Goal: Information Seeking & Learning: Learn about a topic

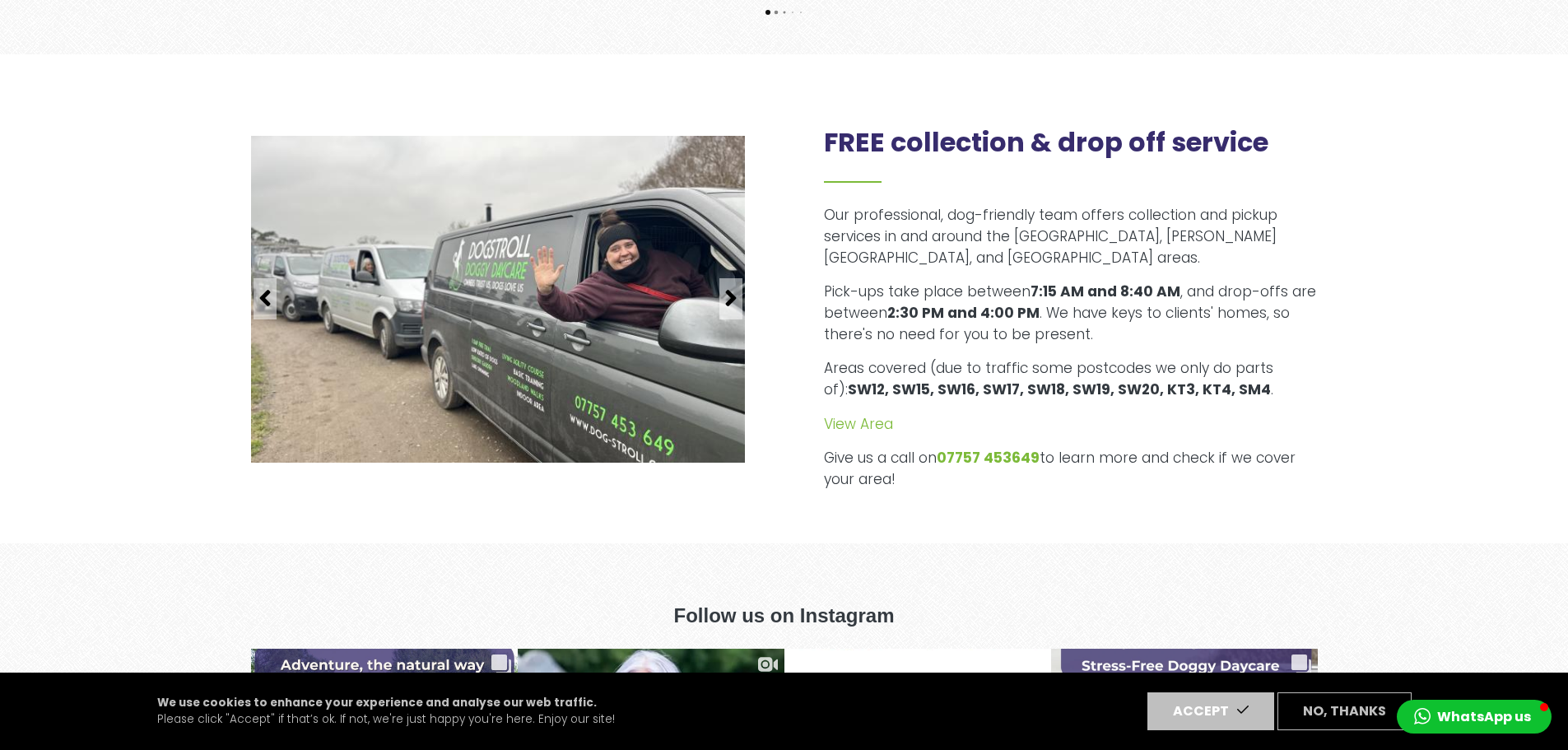
scroll to position [2124, 0]
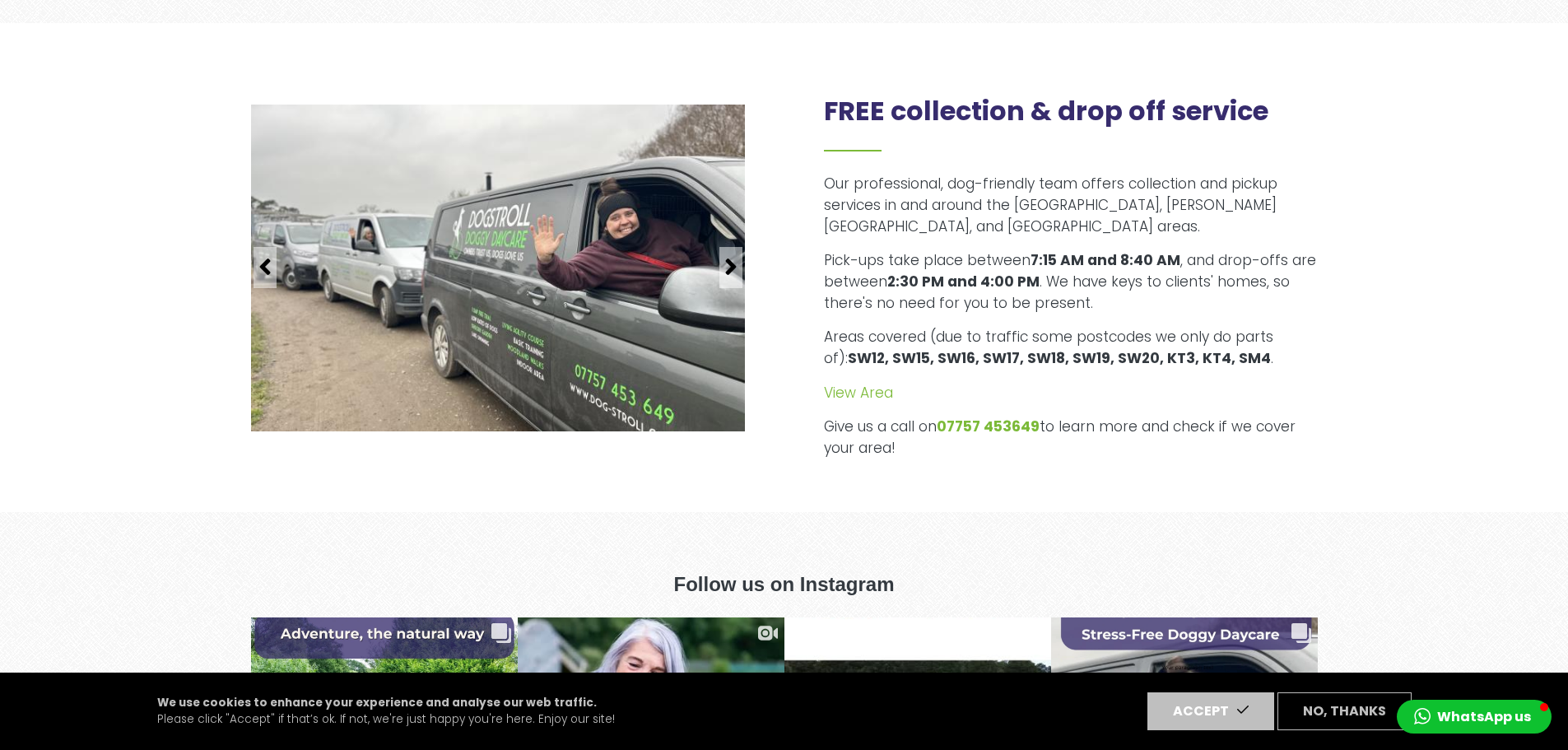
click at [1059, 220] on div "Our professional, dog-friendly team offers collection and pickup services in an…" at bounding box center [1070, 316] width 494 height 286
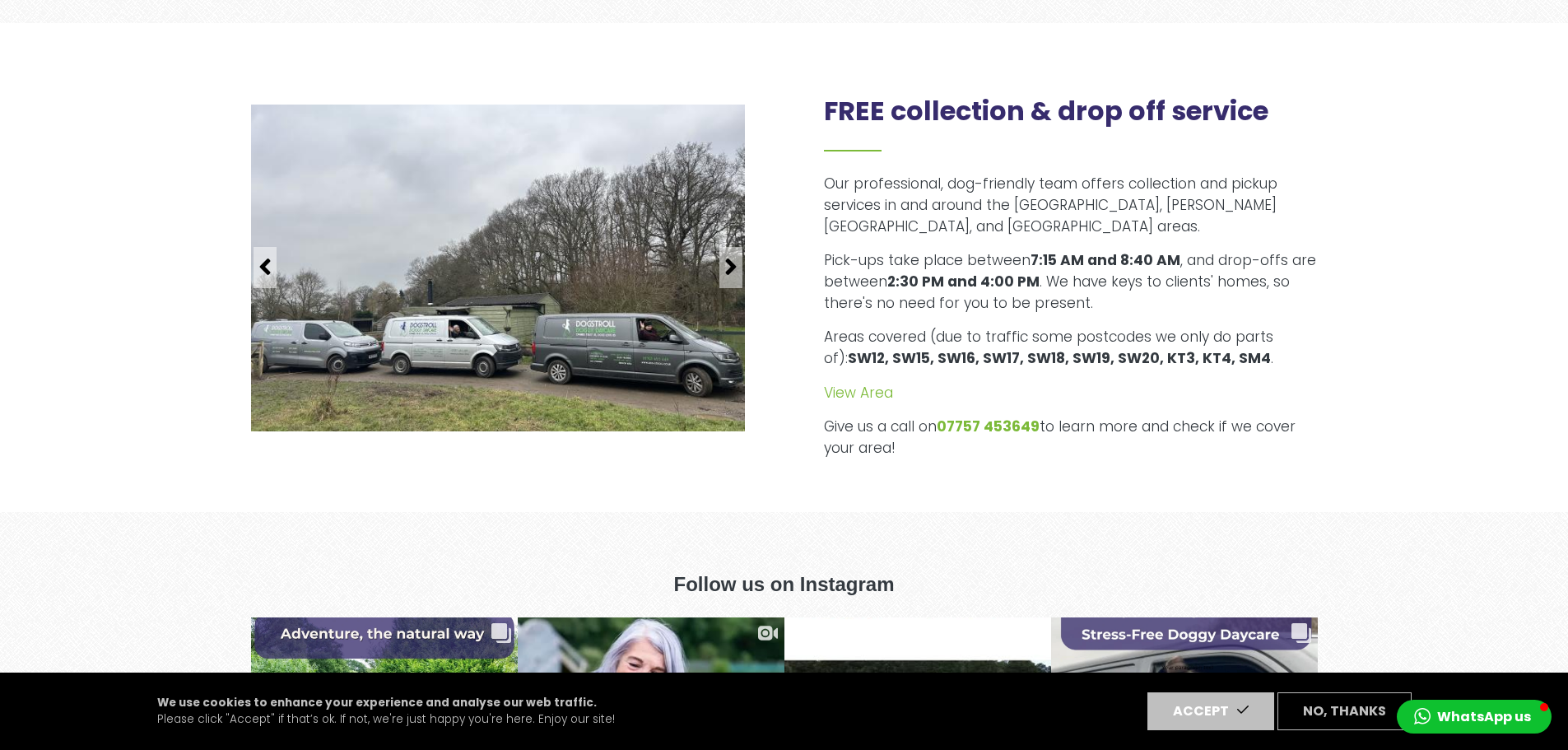
click at [1137, 279] on p "Pick-ups take place between 7:15 AM and 8:40 AM , and drop-offs are between 2:3…" at bounding box center [1070, 281] width 494 height 64
click at [1307, 290] on p "Pick-ups take place between 7:15 AM and 8:40 AM , and drop-offs are between 2:3…" at bounding box center [1070, 281] width 494 height 64
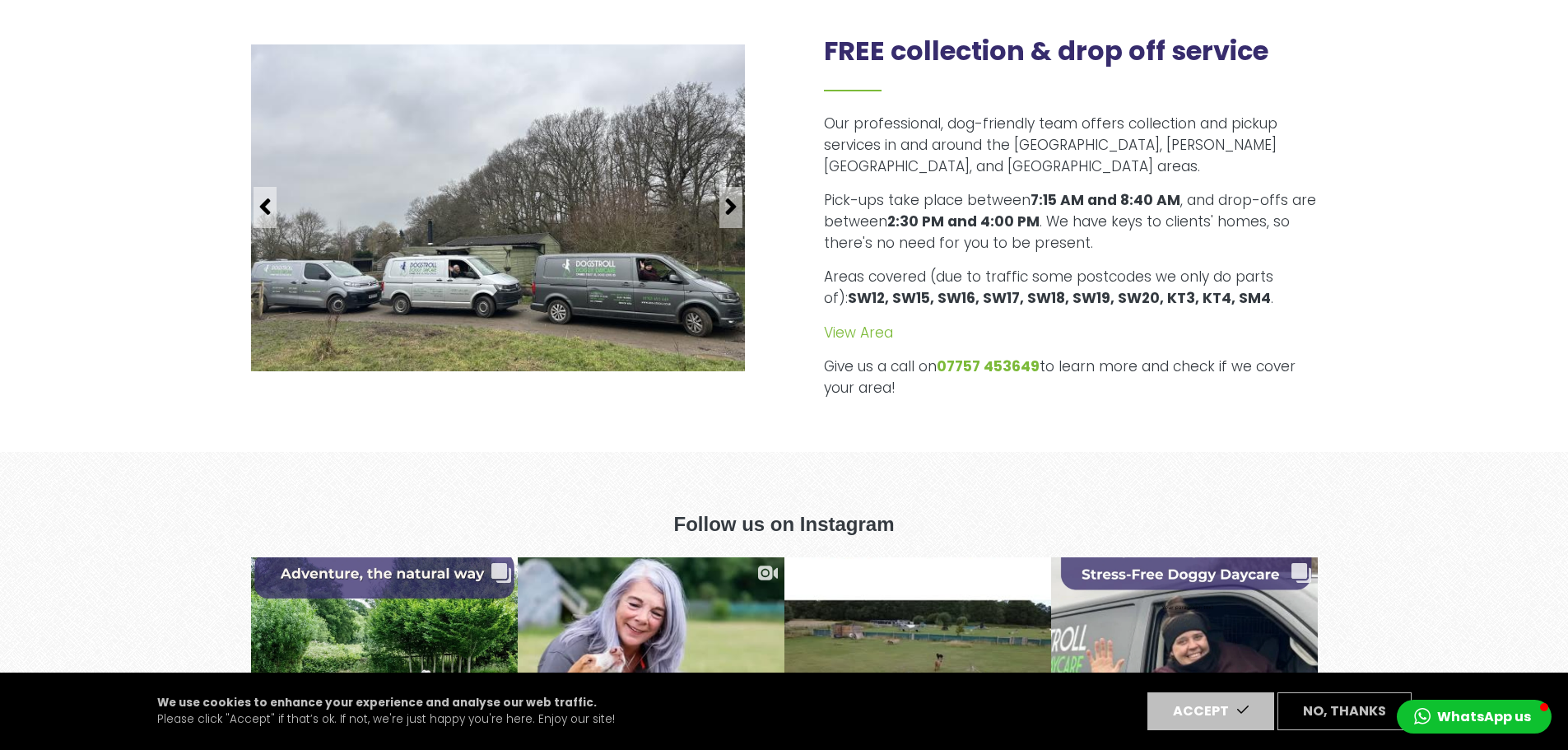
scroll to position [2190, 0]
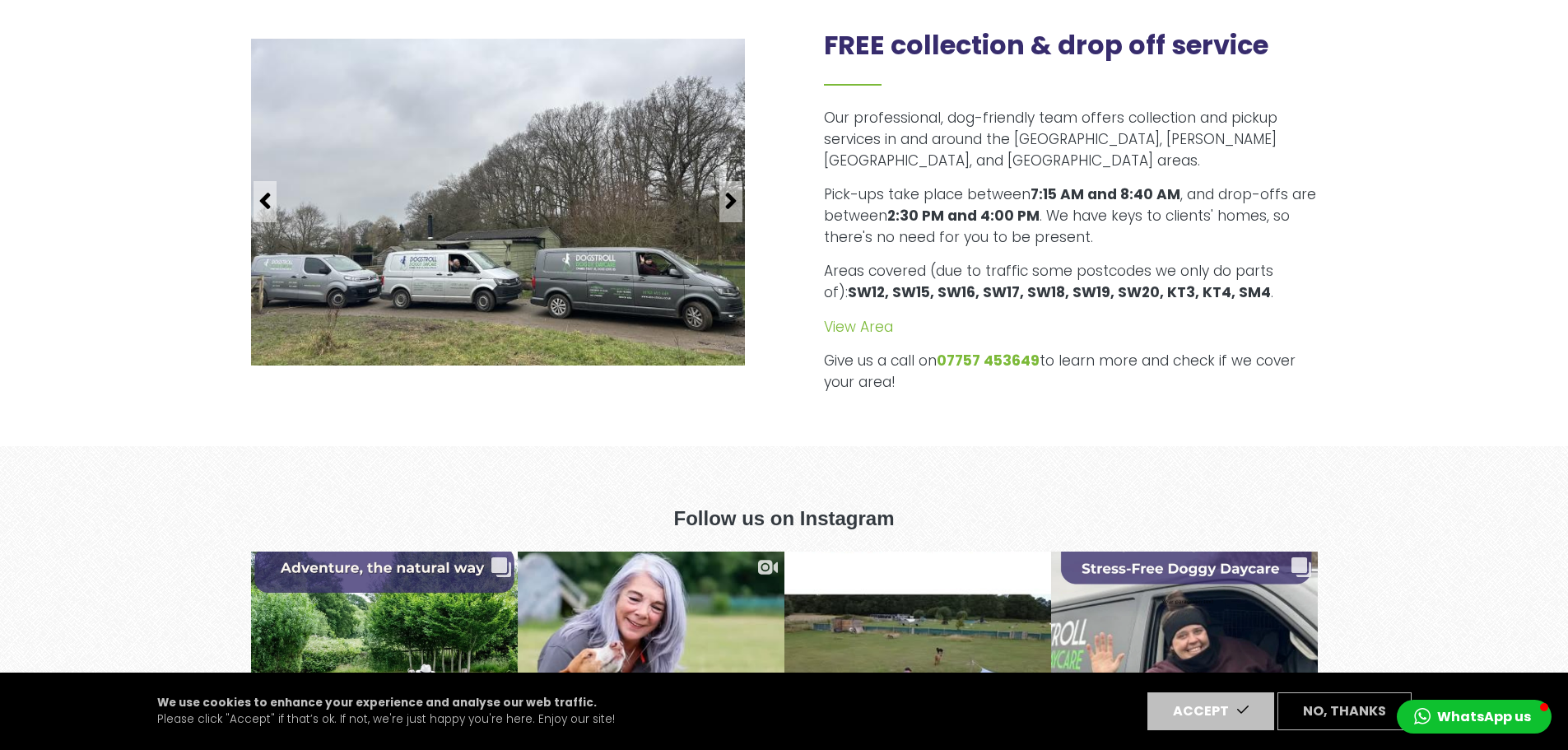
click at [1388, 366] on div "FREE collection & drop off service Our professional, dog-friendly team offers c…" at bounding box center [784, 201] width 1568 height 489
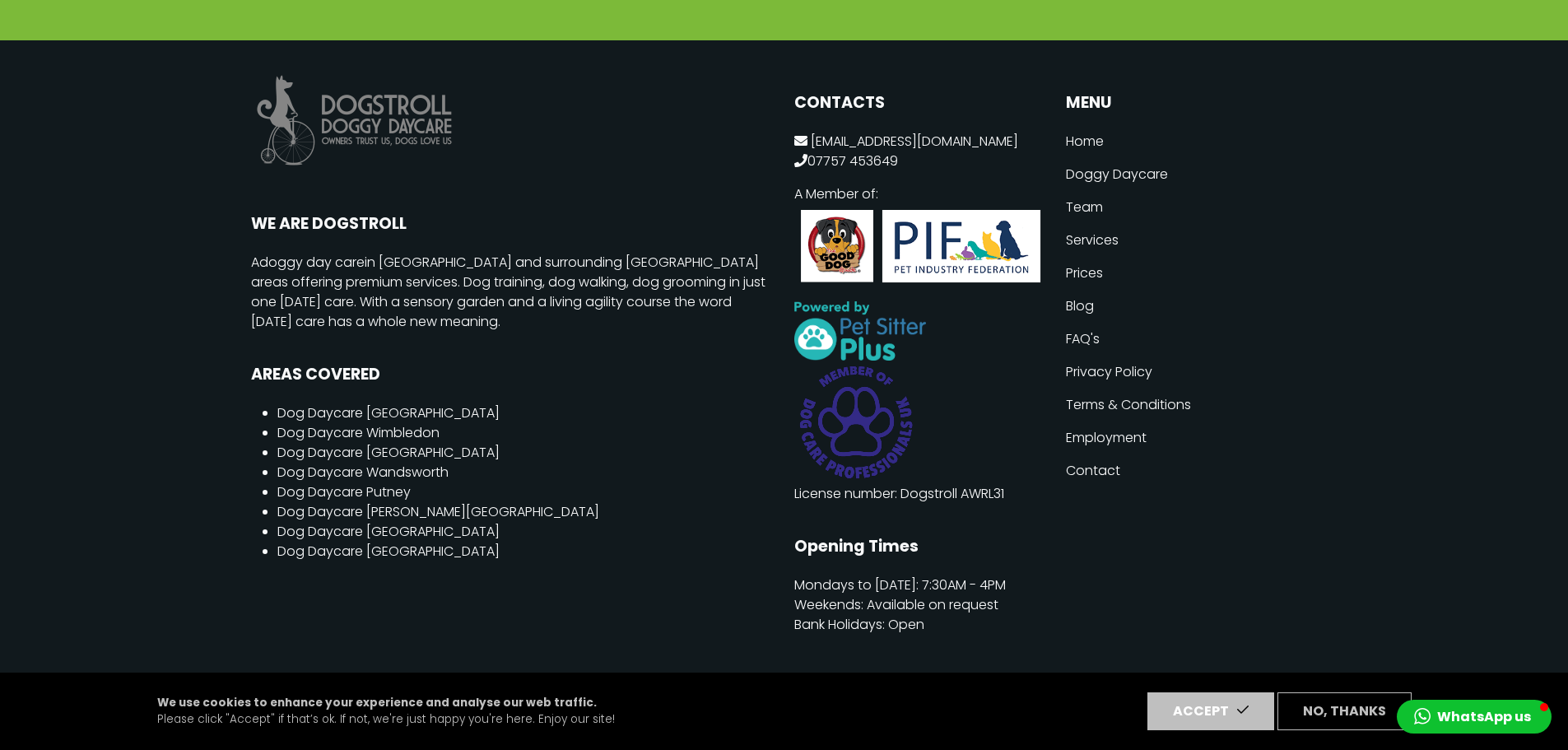
scroll to position [4410, 0]
click at [404, 422] on link "Dog Daycare Wimbledon" at bounding box center [357, 431] width 162 height 19
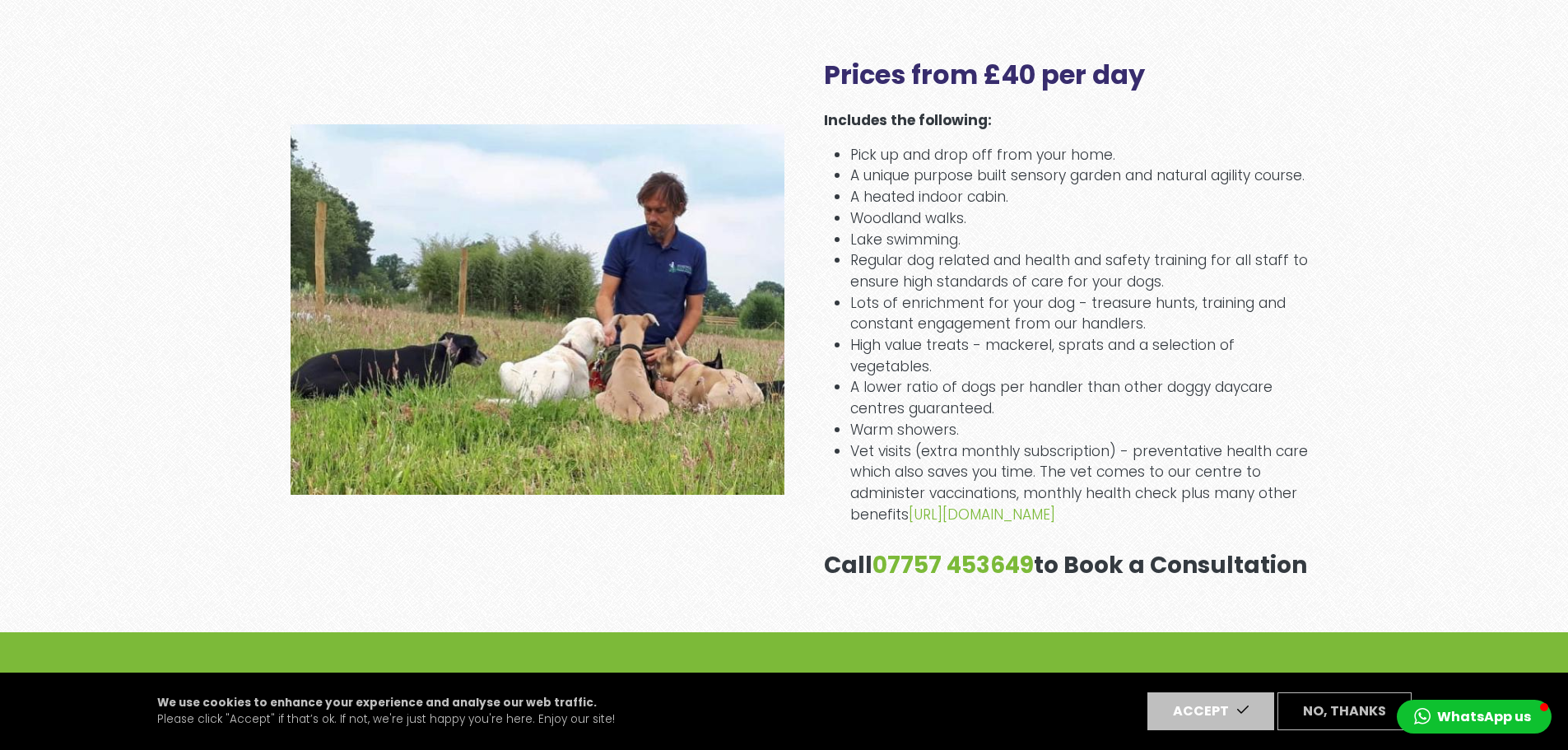
scroll to position [2699, 0]
click at [1332, 497] on div "Prices from £40 per day Includes the following: Pick up and drop off from your …" at bounding box center [784, 310] width 1568 height 646
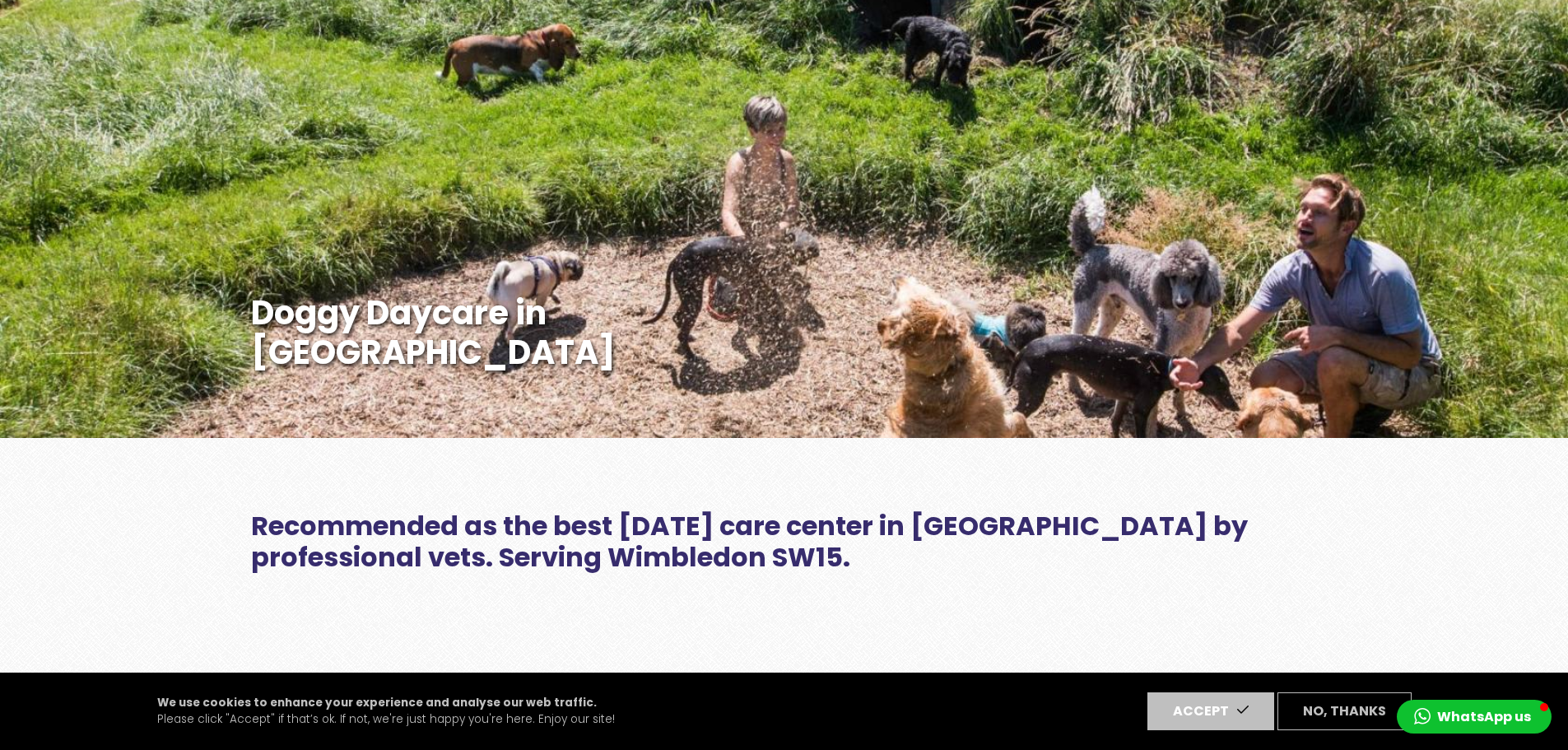
scroll to position [0, 0]
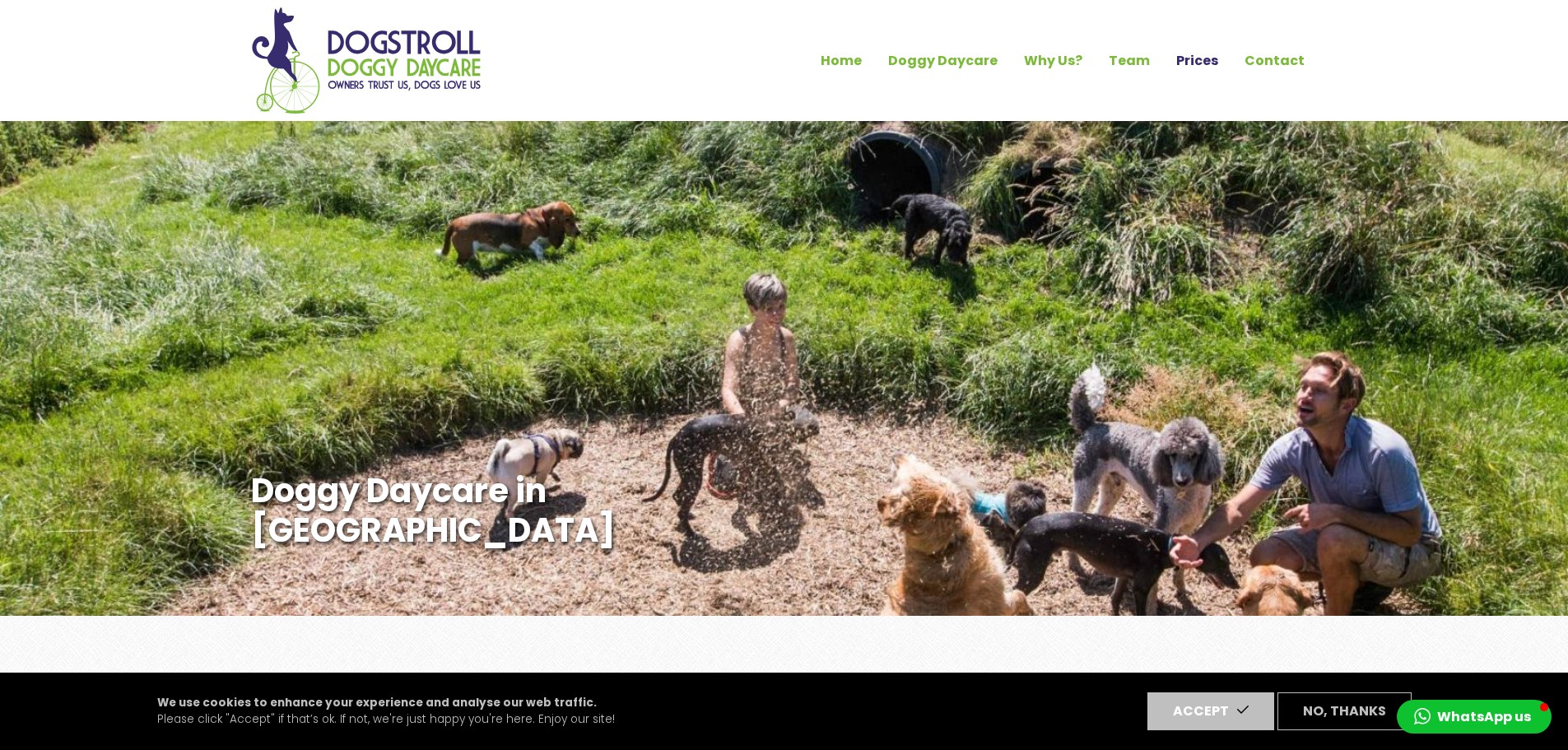
click at [1224, 60] on link "Prices" at bounding box center [1197, 60] width 69 height 28
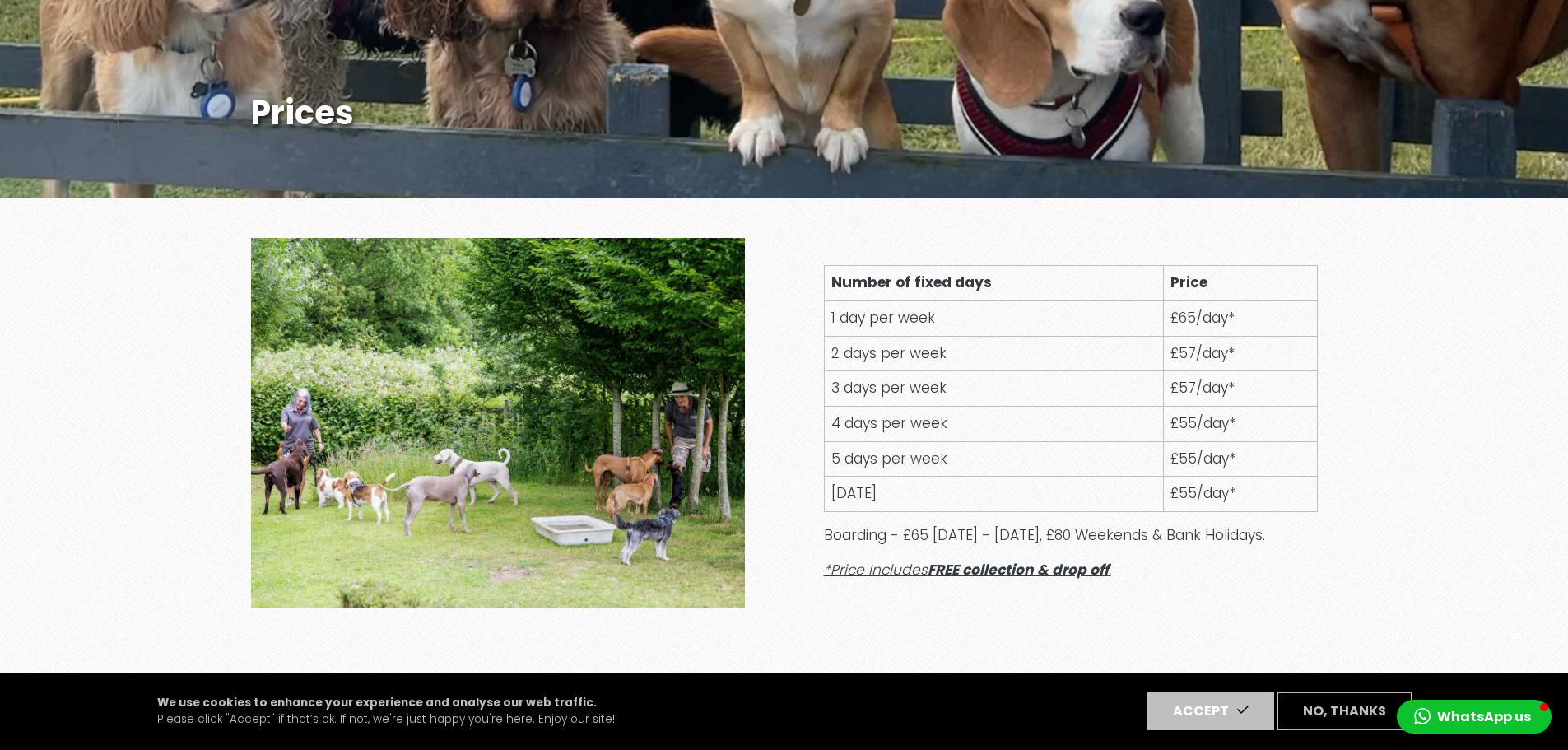
scroll to position [418, 0]
